Goal: Transaction & Acquisition: Download file/media

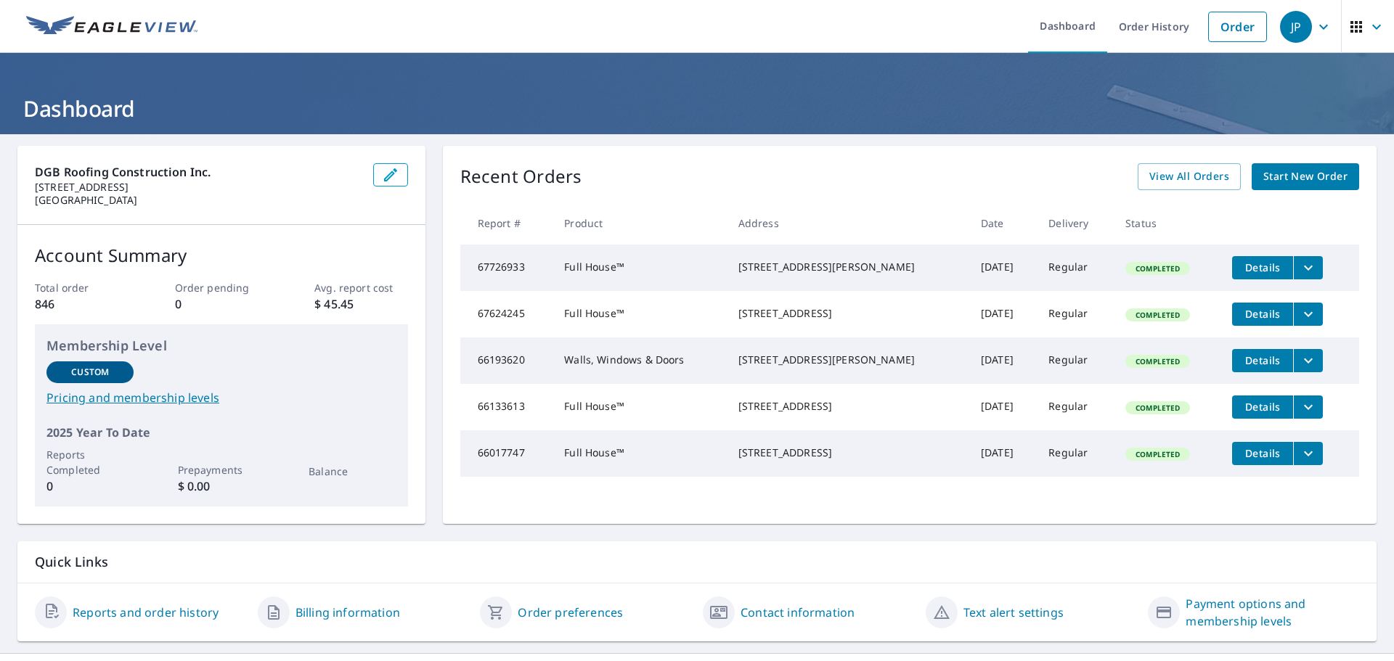
click at [769, 315] on div "[STREET_ADDRESS]" at bounding box center [847, 313] width 219 height 15
click at [1259, 315] on span "Details" at bounding box center [1262, 314] width 44 height 14
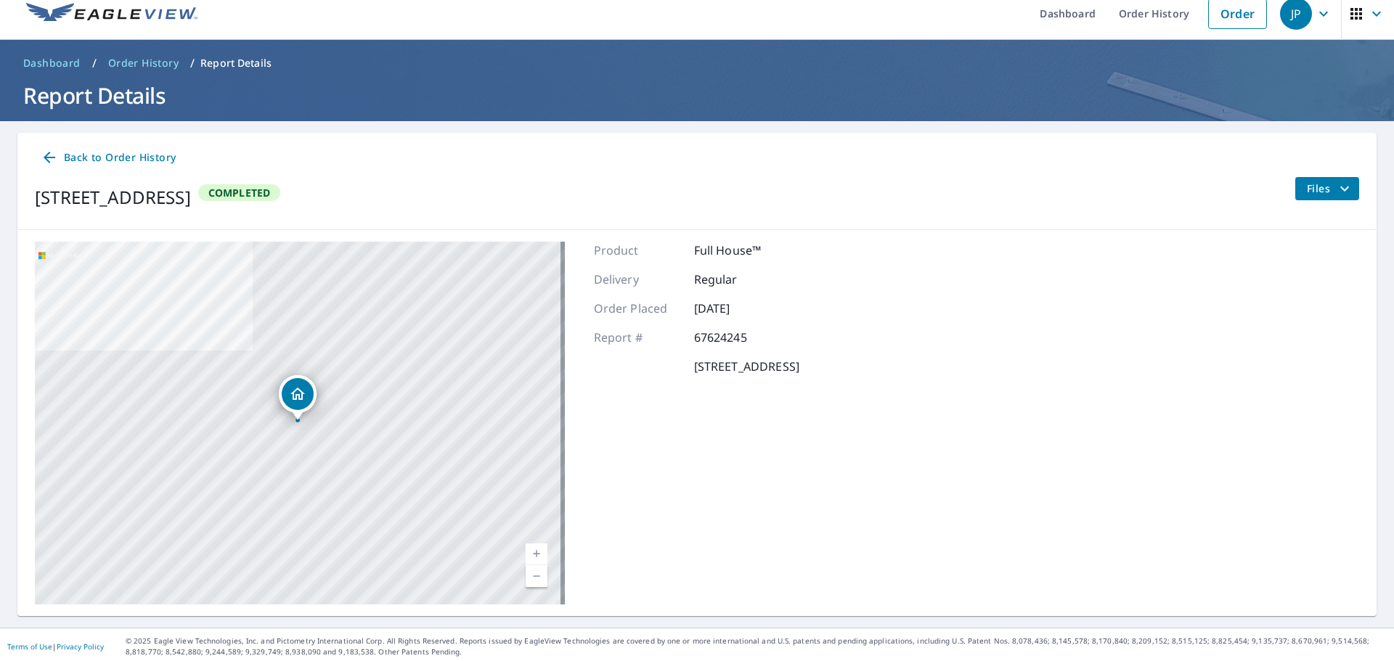
scroll to position [17, 0]
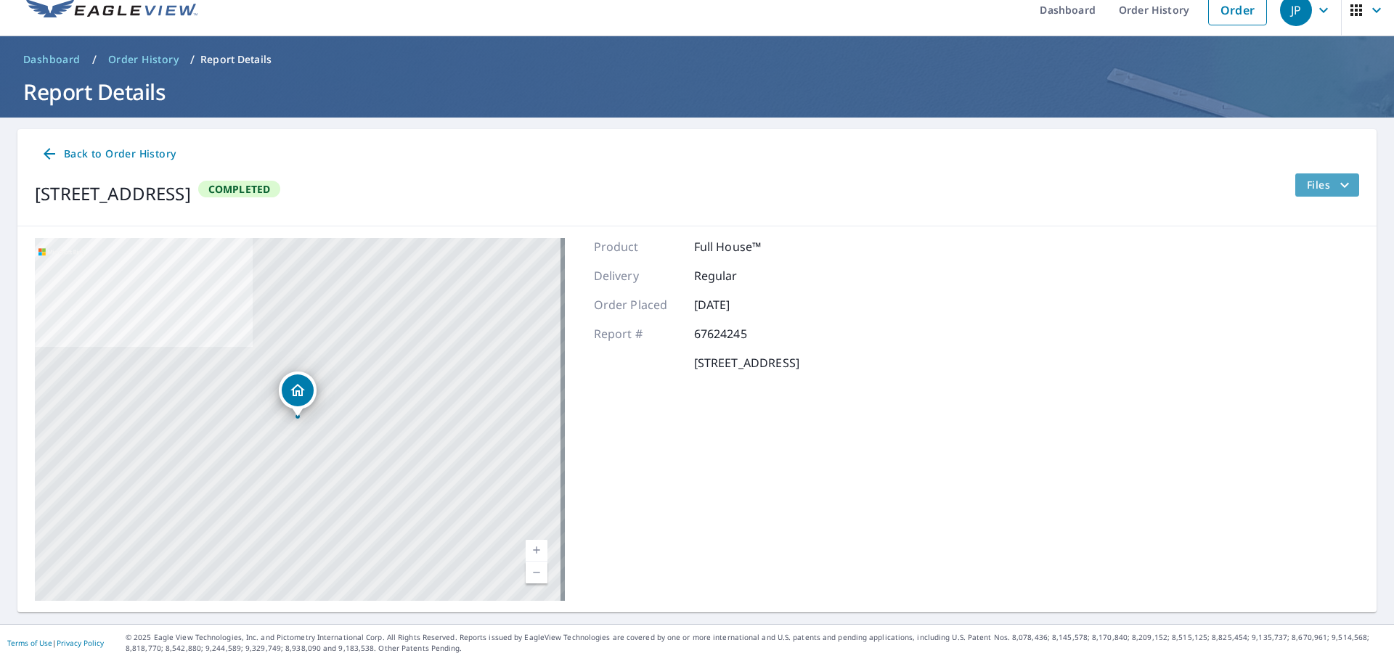
click at [1317, 190] on span "Files" at bounding box center [1329, 184] width 46 height 17
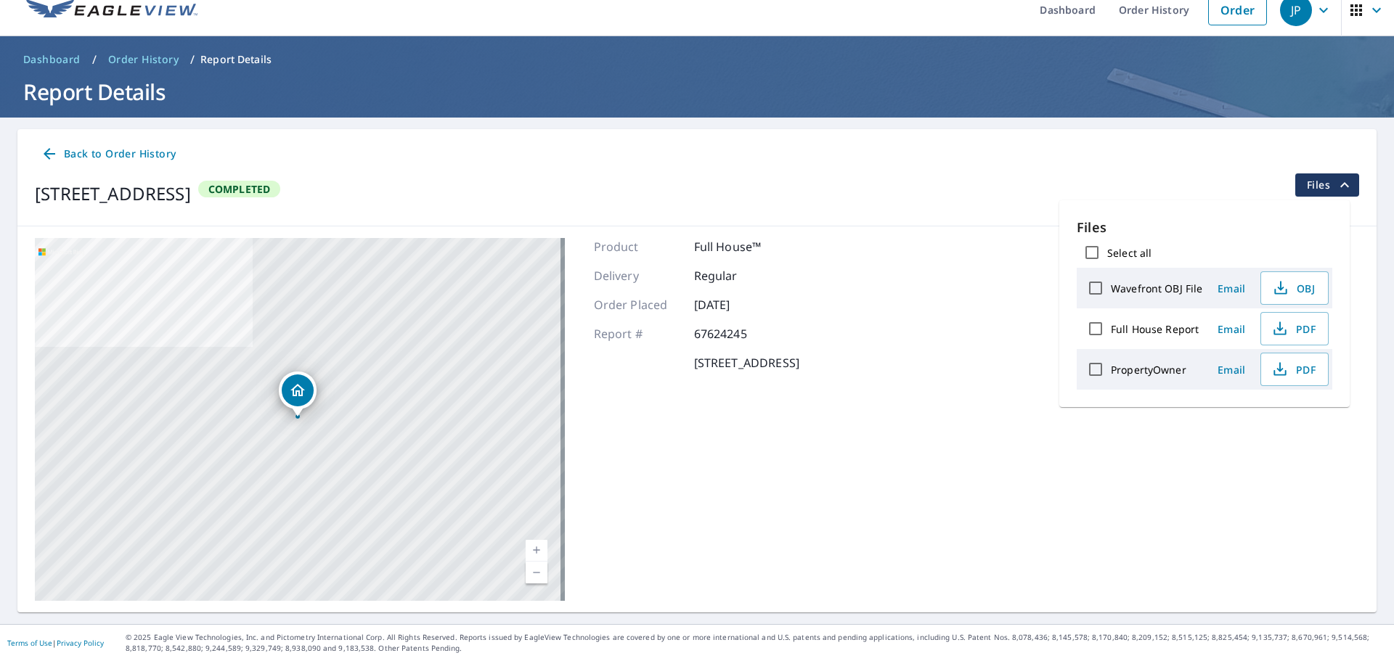
click at [970, 272] on div "[STREET_ADDRESS] Aerial Road A standard road map Aerial A detailed look from ab…" at bounding box center [696, 419] width 1359 height 386
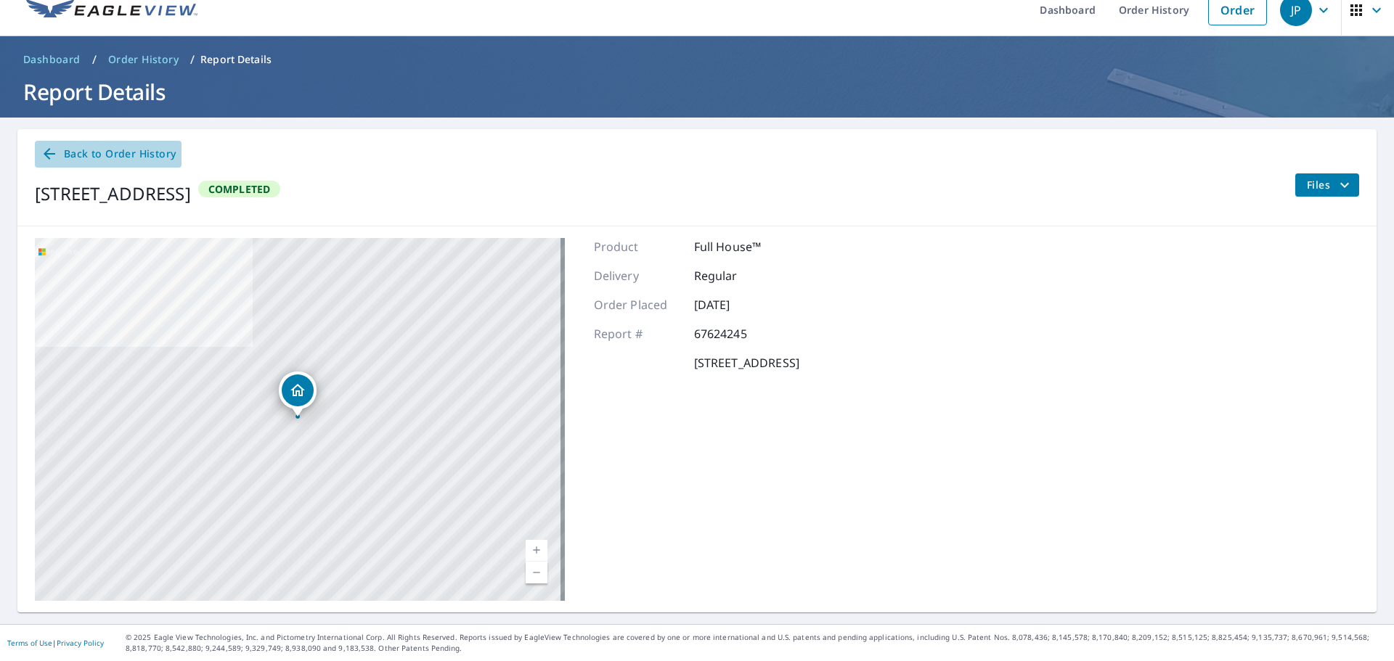
click at [101, 149] on span "Back to Order History" at bounding box center [108, 154] width 135 height 18
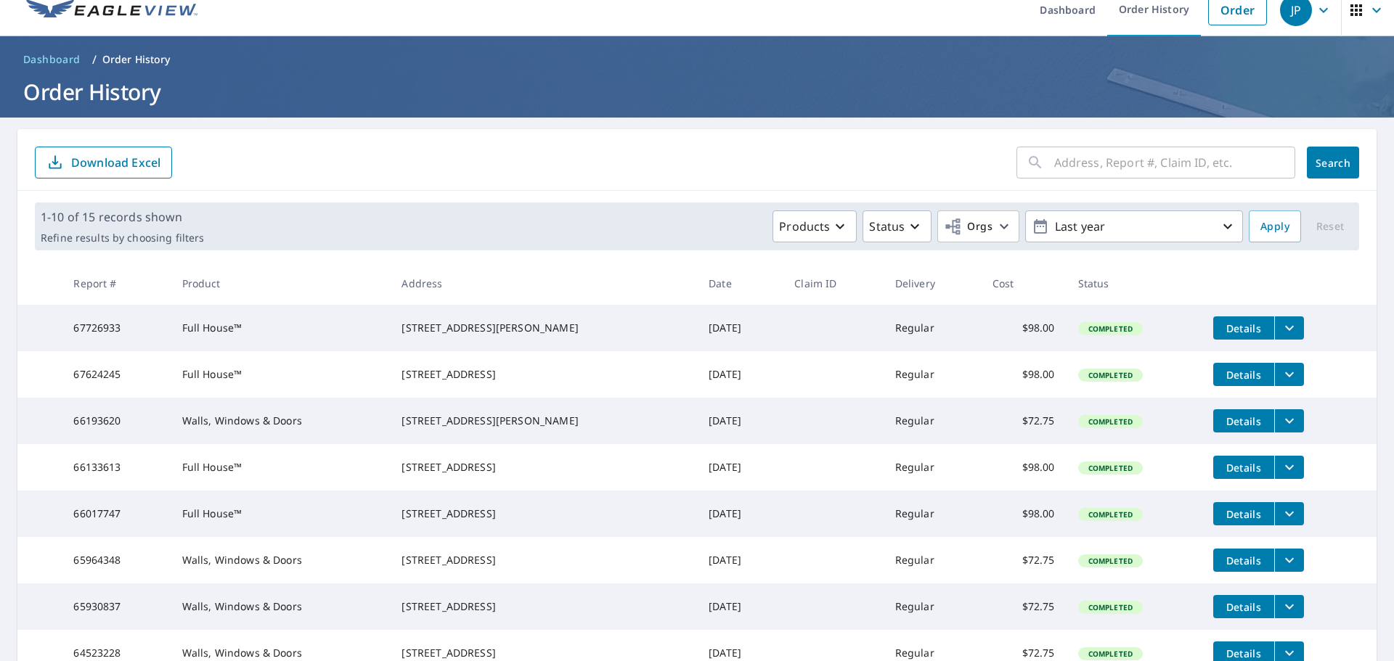
click at [210, 385] on td "Full House™" at bounding box center [281, 374] width 220 height 46
click at [435, 369] on div "[STREET_ADDRESS]" at bounding box center [543, 374] width 284 height 15
click at [1113, 380] on span "Completed" at bounding box center [1110, 375] width 62 height 10
click at [1280, 378] on icon "filesDropdownBtn-67624245" at bounding box center [1288, 374] width 17 height 17
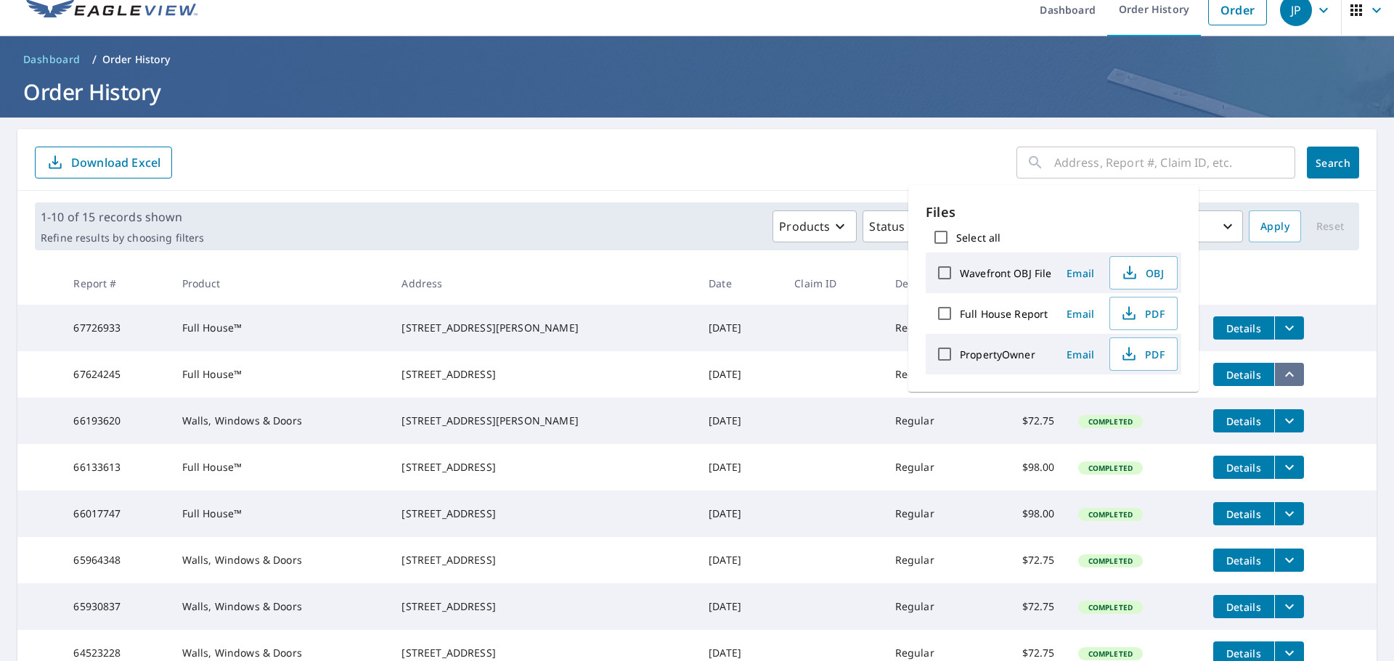
click at [1285, 377] on icon "filesDropdownBtn-67624245" at bounding box center [1289, 374] width 9 height 5
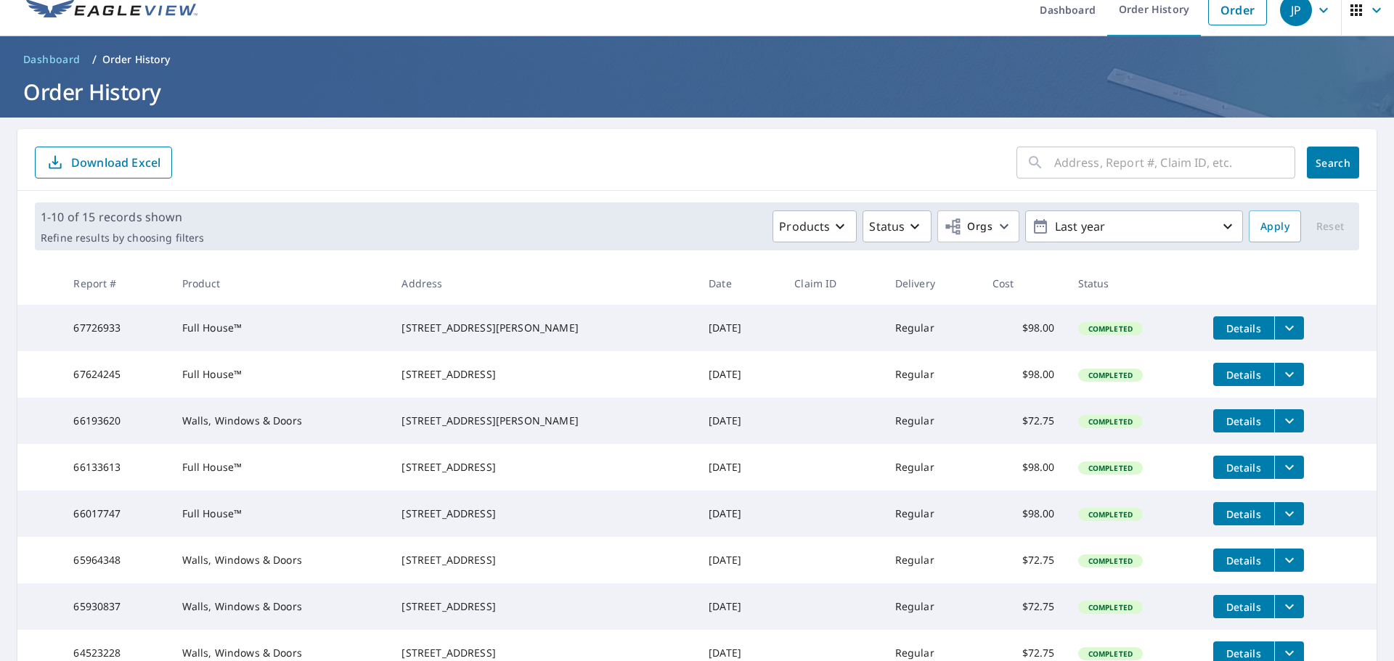
click at [1240, 378] on span "Details" at bounding box center [1244, 375] width 44 height 14
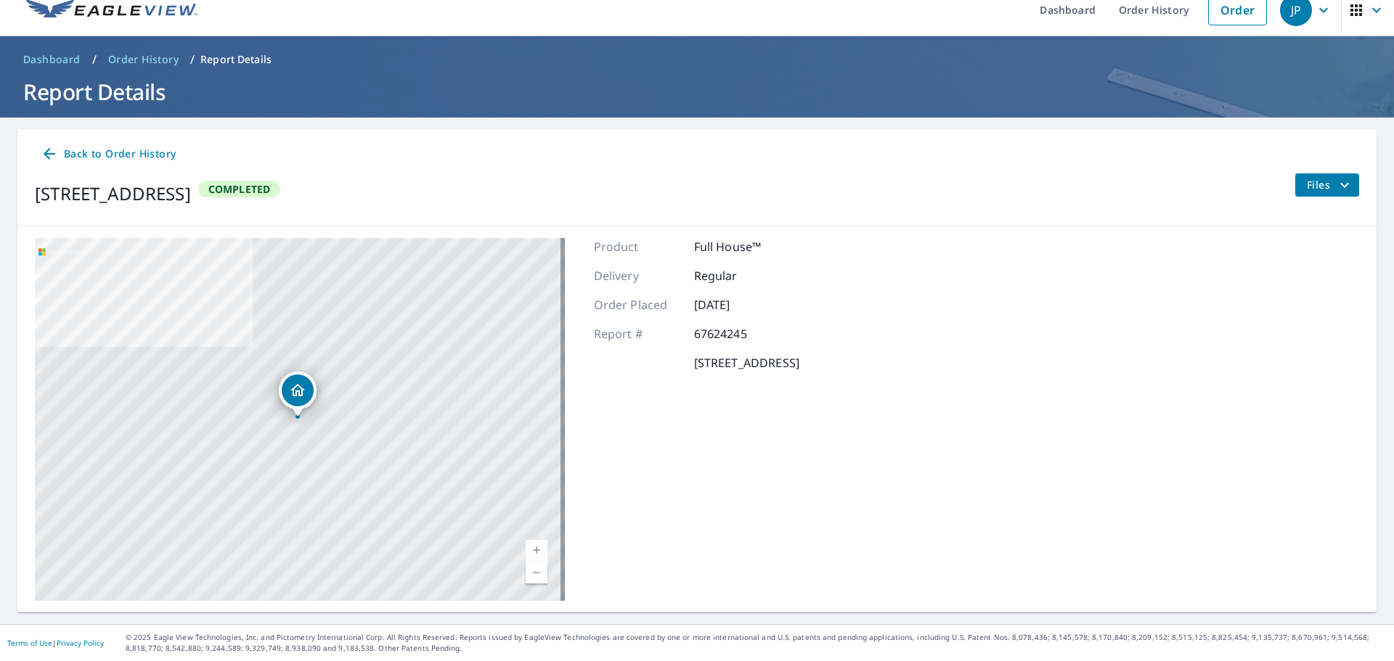
click at [1317, 185] on span "Files" at bounding box center [1329, 184] width 46 height 17
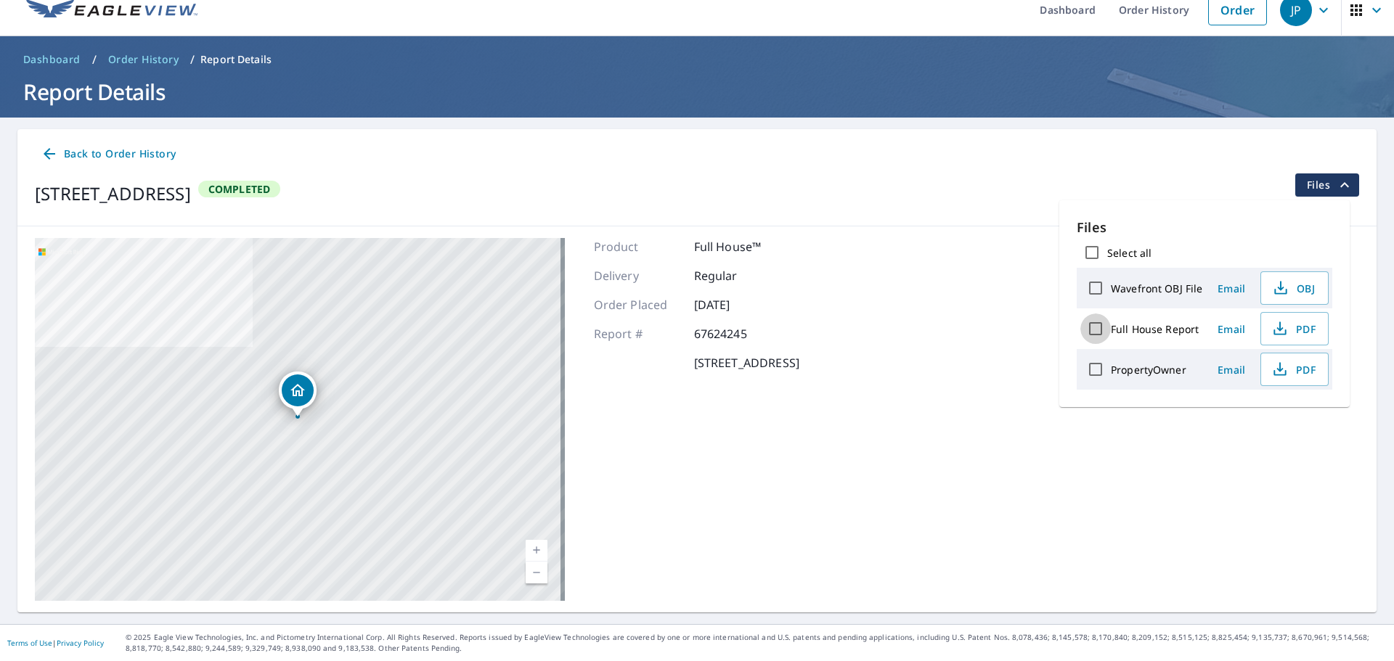
click at [1099, 330] on input "Full House Report" at bounding box center [1095, 329] width 30 height 30
checkbox input "true"
click at [1272, 413] on span "Download" at bounding box center [1276, 420] width 77 height 17
